Goal: Information Seeking & Learning: Find specific fact

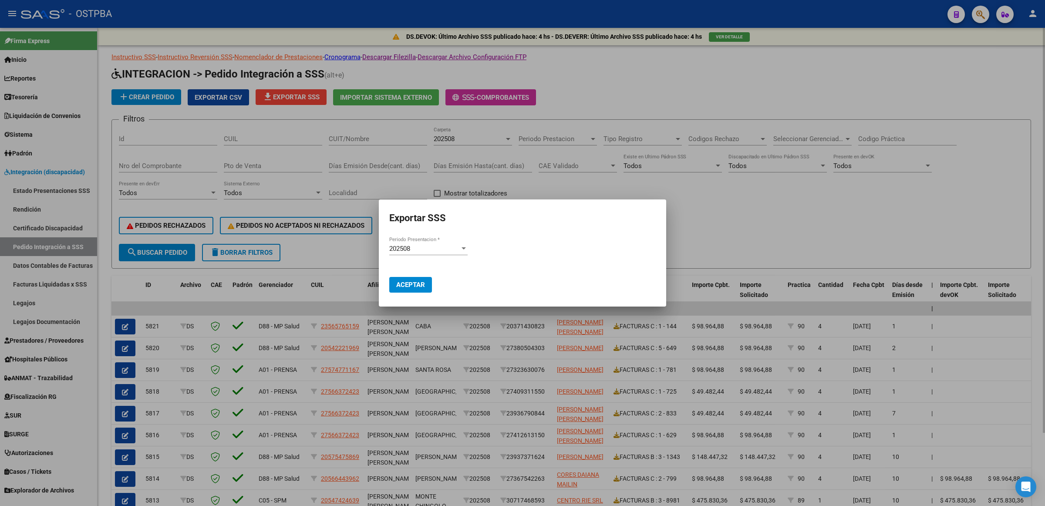
click at [830, 247] on div at bounding box center [522, 253] width 1045 height 506
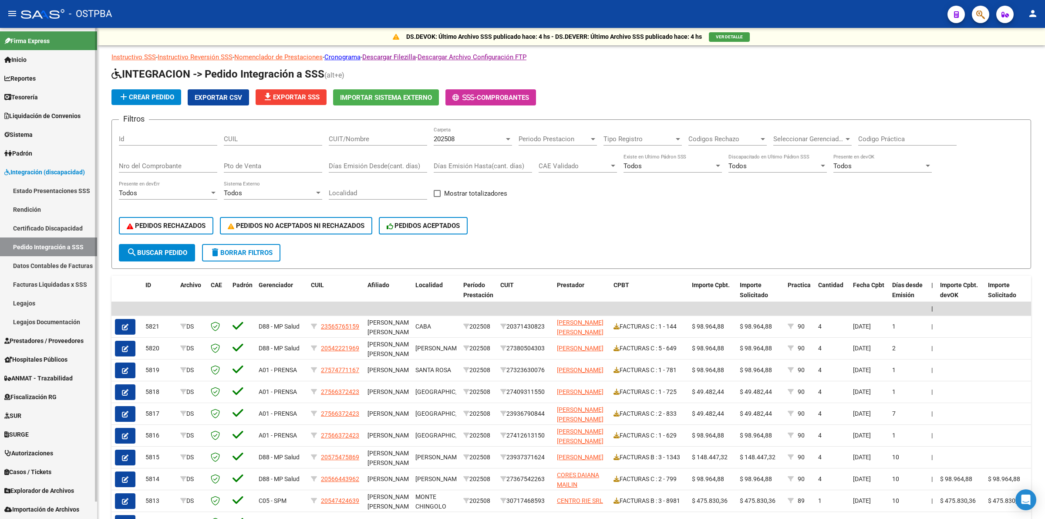
click at [27, 58] on span "Inicio" at bounding box center [15, 60] width 22 height 10
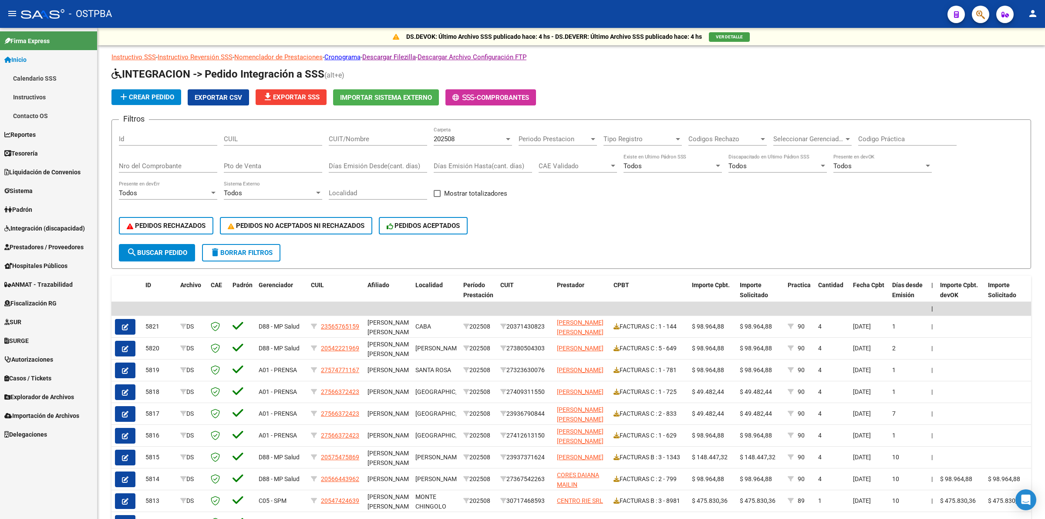
click at [42, 75] on link "Calendario SSS" at bounding box center [48, 78] width 97 height 19
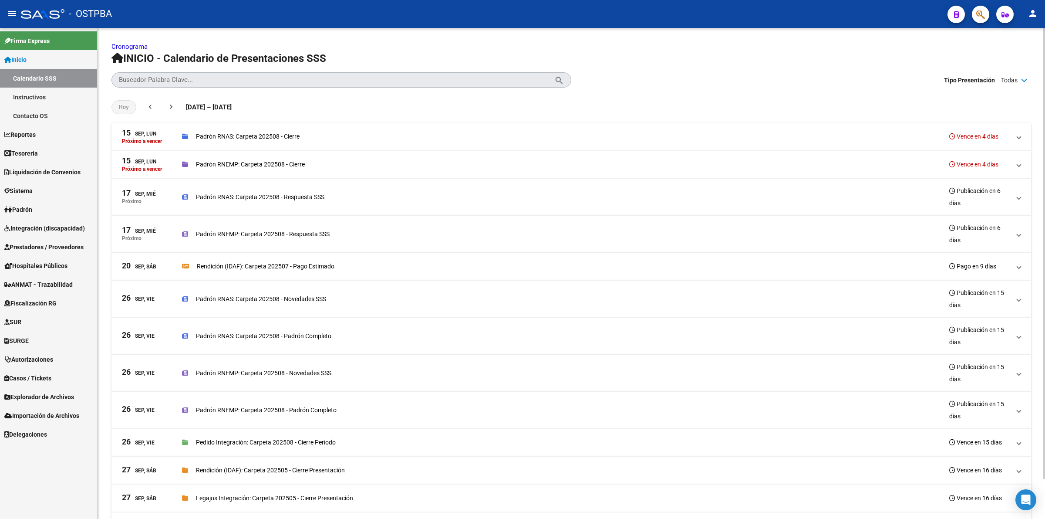
click at [271, 75] on div "Buscador Palabra Clave..." at bounding box center [337, 80] width 436 height 14
type input "INTEGRACION"
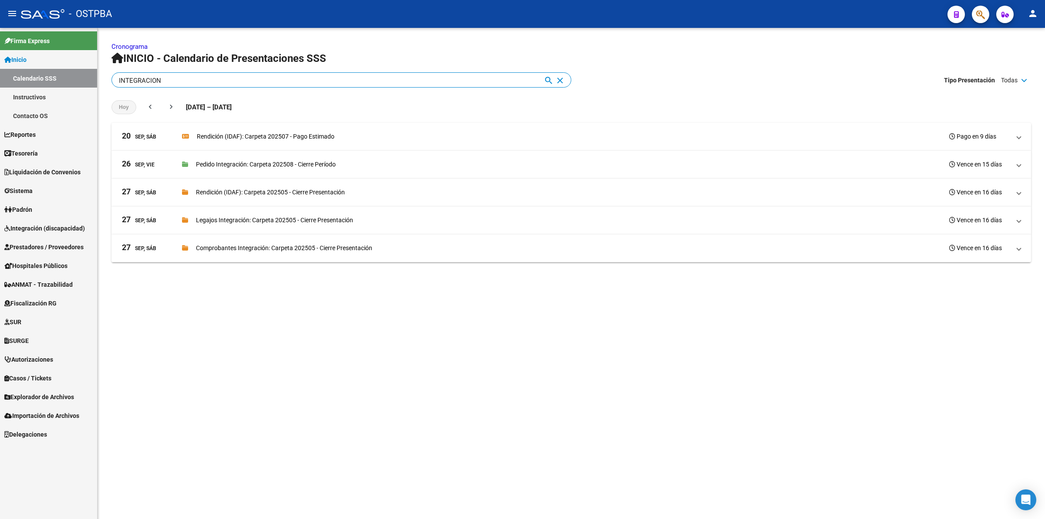
click at [517, 229] on mat-expansion-panel-header "[DATE], Sáb Legajos Integración: Carpeta 202505 - Cierre Presentación Vence en …" at bounding box center [572, 220] width 920 height 28
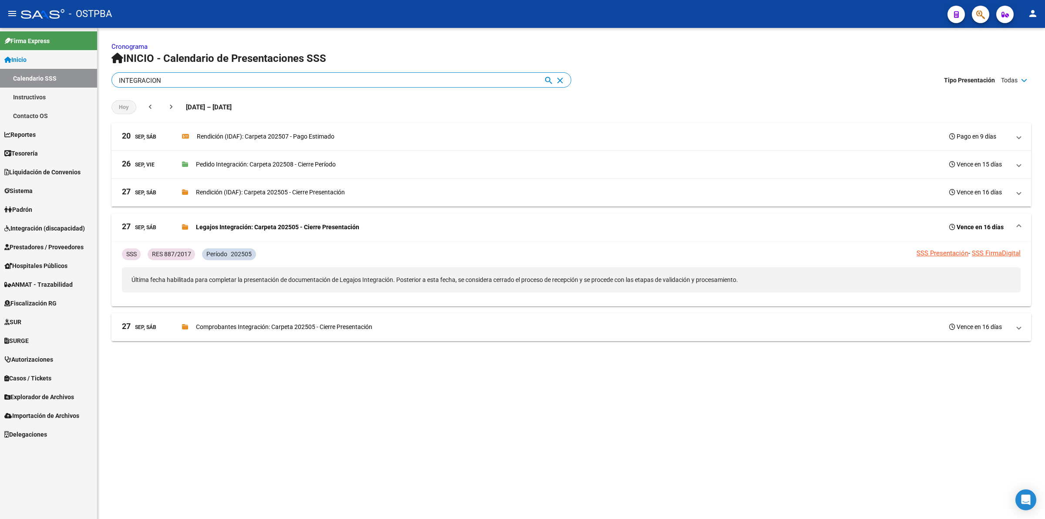
click at [271, 162] on p "Pedido Integración: Carpeta 202508 - Cierre Período" at bounding box center [266, 164] width 140 height 10
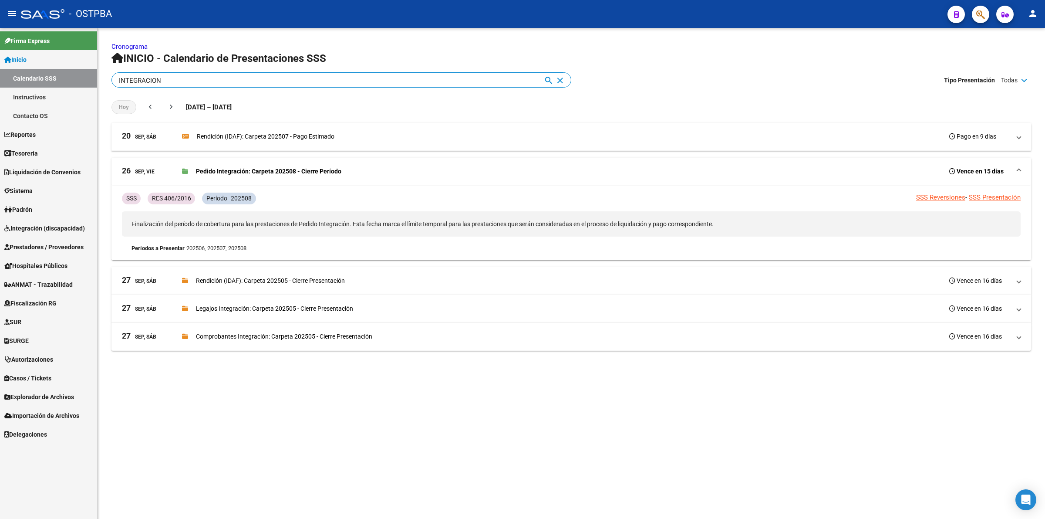
click at [287, 279] on p "Rendición (IDAF): Carpeta 202505 - Cierre Presentación" at bounding box center [270, 281] width 149 height 10
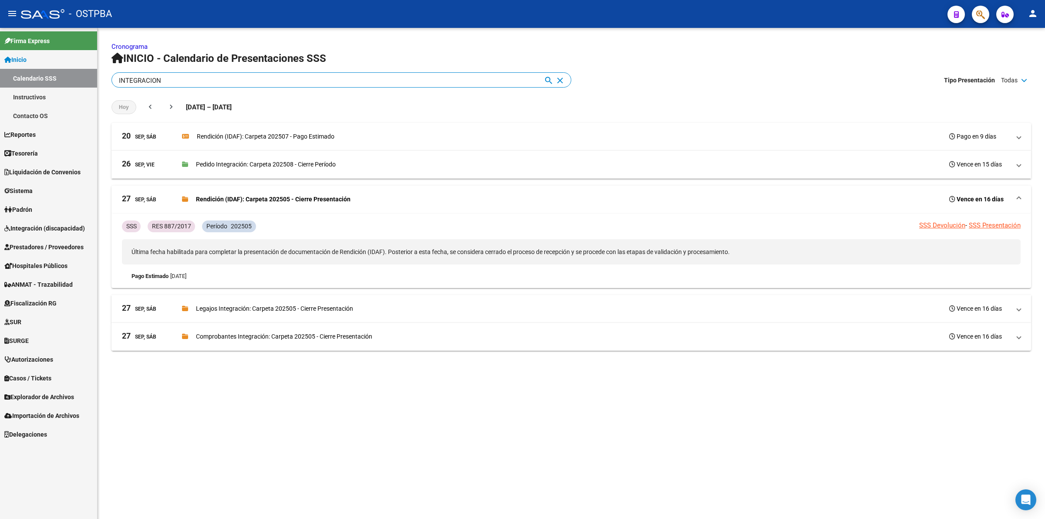
click at [322, 311] on p "Legajos Integración: Carpeta 202505 - Cierre Presentación" at bounding box center [274, 309] width 157 height 10
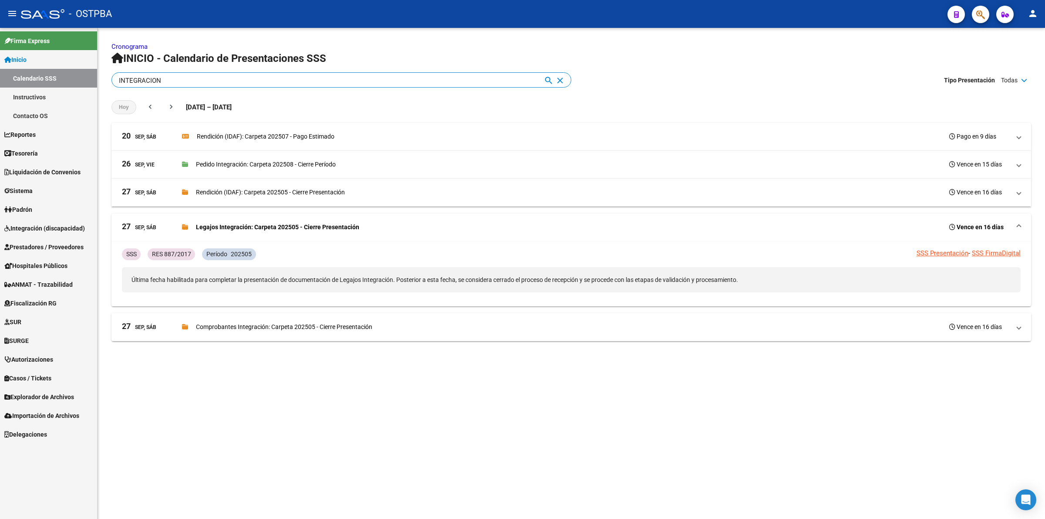
click at [321, 338] on mat-expansion-panel-header "[DATE], Sáb Comprobantes Integración: Carpeta 202505 - Cierre Presentación Venc…" at bounding box center [572, 327] width 920 height 28
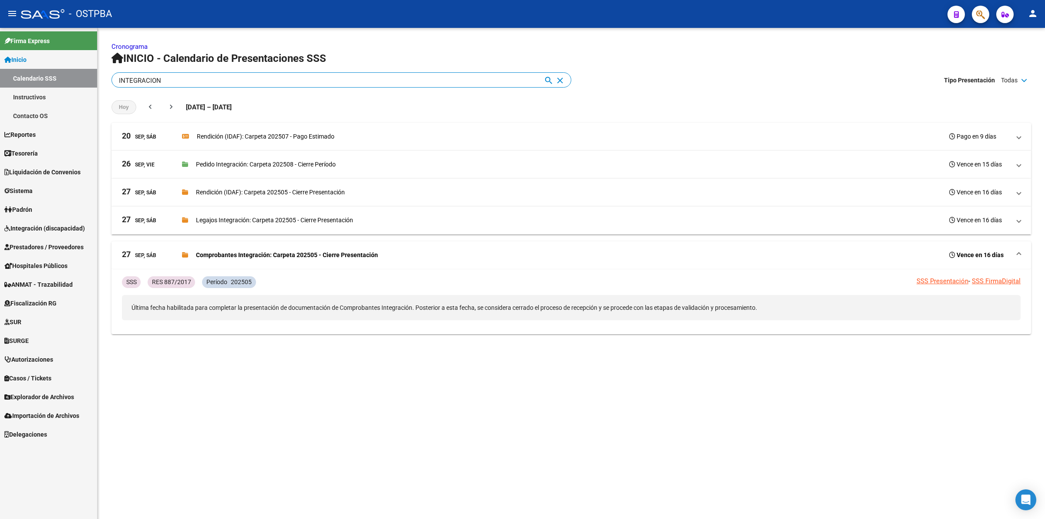
click at [325, 325] on div "SSS RES 887/2017 Período 202505 SSS Presentación - SSS FirmaDigital Última fech…" at bounding box center [571, 298] width 899 height 58
